Goal: Check status: Check status

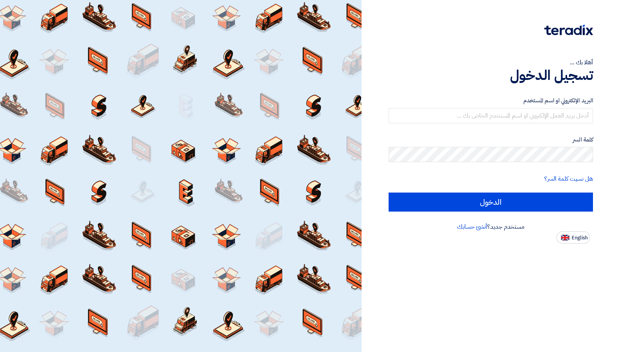
type input "[DOMAIN_NAME][EMAIL_ADDRESS][DOMAIN_NAME]"
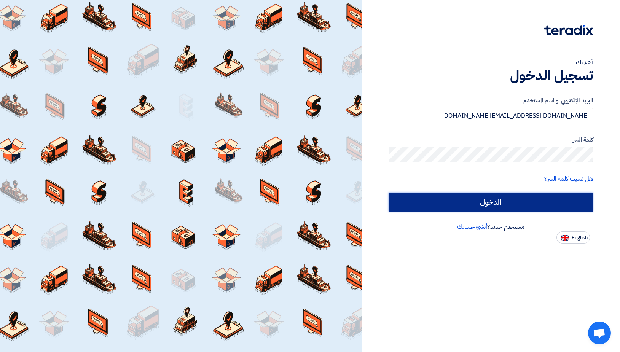
click at [514, 201] on input "الدخول" at bounding box center [491, 202] width 204 height 19
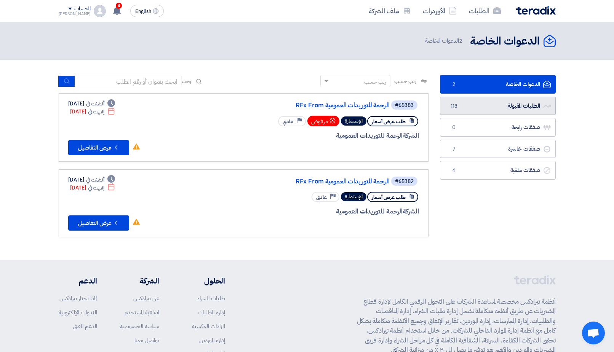
click at [505, 104] on link "الطلبات المقبولة الطلبات المقبولة 113" at bounding box center [498, 106] width 116 height 19
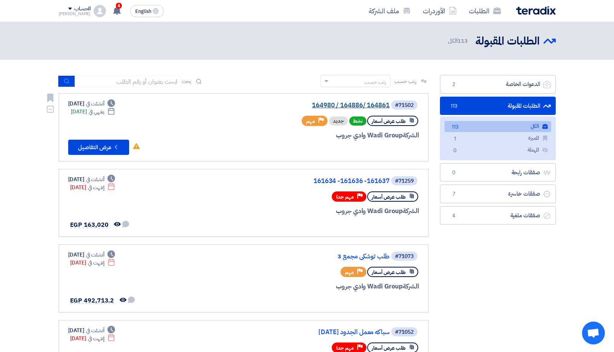
click at [349, 106] on link "164980 / 164886/ 164861" at bounding box center [313, 105] width 152 height 7
